Goal: Task Accomplishment & Management: Manage account settings

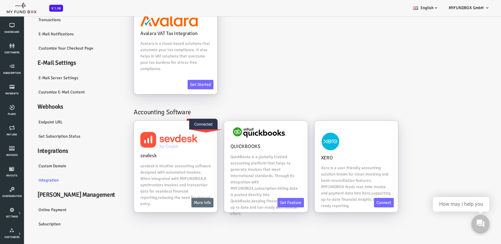
scroll to position [32, 0]
click at [177, 127] on span "Connected" at bounding box center [183, 124] width 28 height 11
click at [182, 120] on span "Connected" at bounding box center [183, 124] width 28 height 11
click at [166, 159] on h4 "sevdesk" at bounding box center [155, 156] width 71 height 8
click at [174, 125] on span "Connected" at bounding box center [183, 124] width 28 height 11
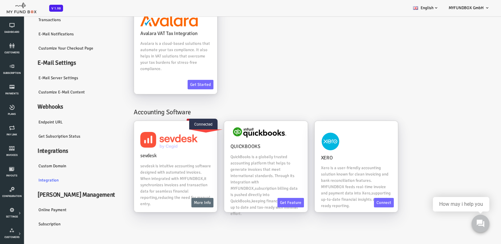
click at [412, 74] on div "Avalara VAT Tax Integration Avalara is a cloud-based solutions that automate yo…" at bounding box center [290, 52] width 361 height 98
click at [181, 202] on link "More Info" at bounding box center [182, 202] width 22 height 9
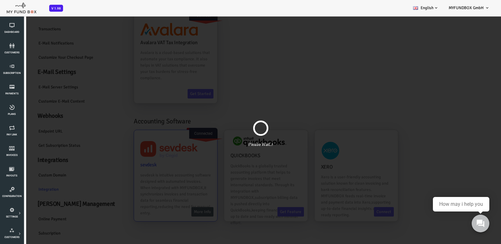
scroll to position [0, 0]
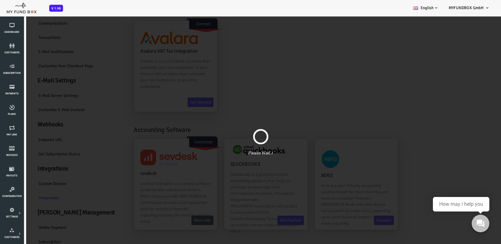
select select "57986aee6bd2d53306068da1"
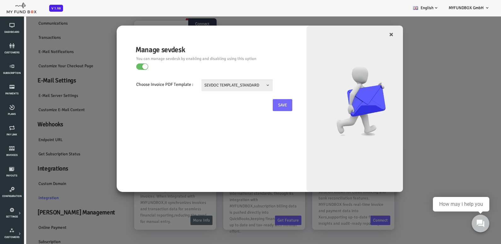
click at [126, 67] on small at bounding box center [125, 67] width 6 height 6
click at [0, 16] on input "checkbox" at bounding box center [0, 16] width 0 height 0
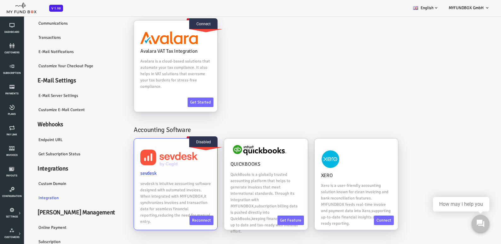
scroll to position [33, 0]
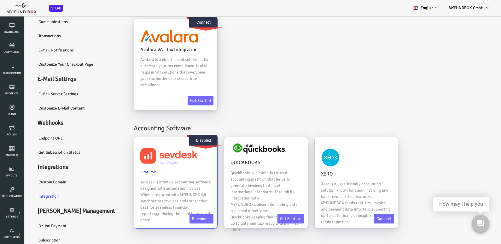
click at [160, 183] on p "sevdesk is intuitive accounting software designed with automated invoices. When…" at bounding box center [155, 201] width 71 height 44
click at [177, 139] on span "Disabled" at bounding box center [183, 140] width 28 height 11
click at [176, 217] on link "Reconnect" at bounding box center [181, 218] width 24 height 9
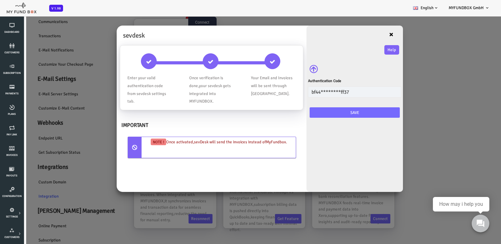
click at [372, 34] on button "×" at bounding box center [371, 35] width 17 height 18
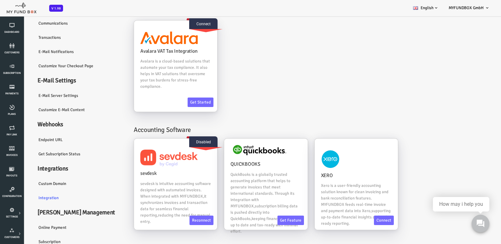
scroll to position [0, 0]
